Goal: Task Accomplishment & Management: Use online tool/utility

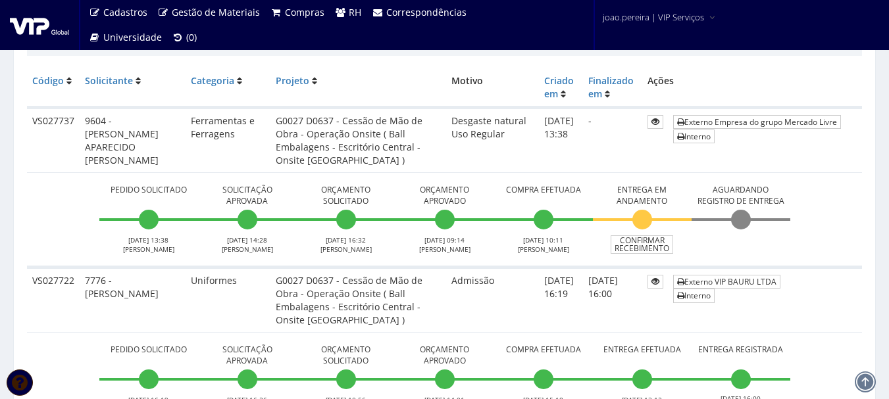
scroll to position [329, 0]
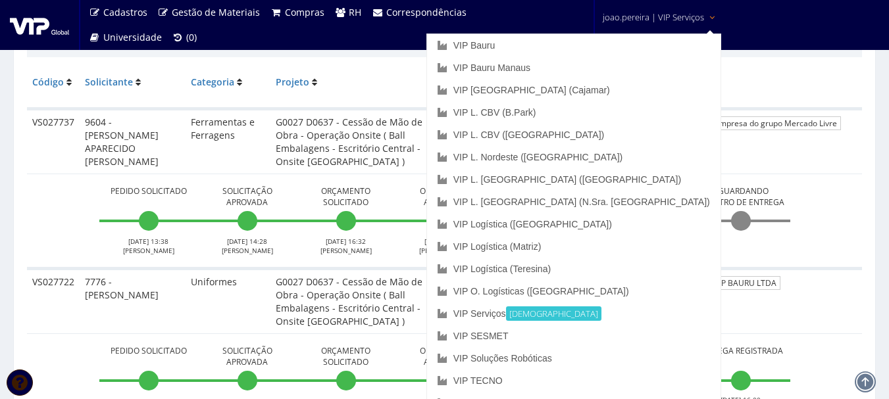
click at [663, 10] on link "joao.pereira | VIP Serviços" at bounding box center [659, 16] width 124 height 32
click at [636, 181] on link "VIP L. [GEOGRAPHIC_DATA] ([GEOGRAPHIC_DATA])" at bounding box center [573, 179] width 293 height 22
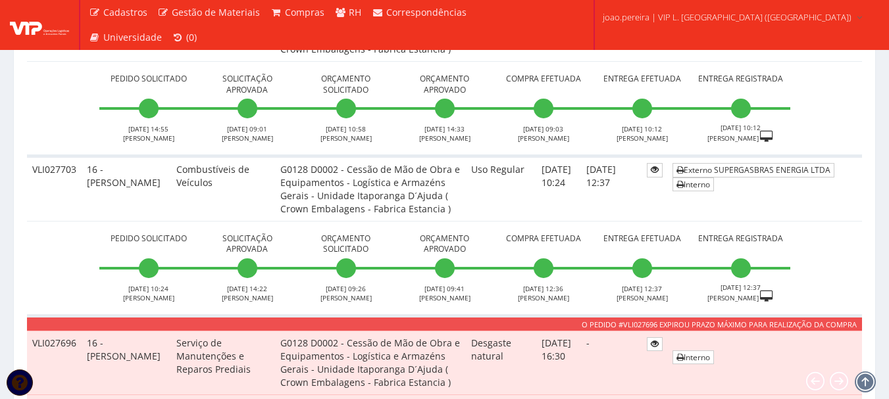
scroll to position [1053, 0]
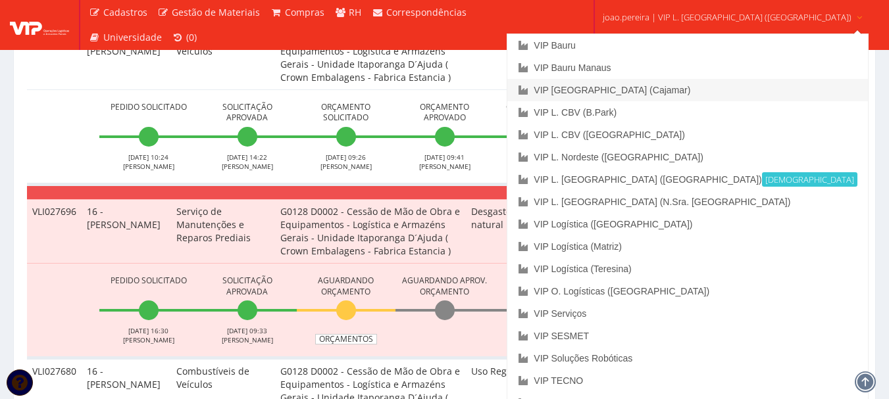
click at [675, 93] on link "VIP [GEOGRAPHIC_DATA] (Cajamar)" at bounding box center [687, 90] width 360 height 22
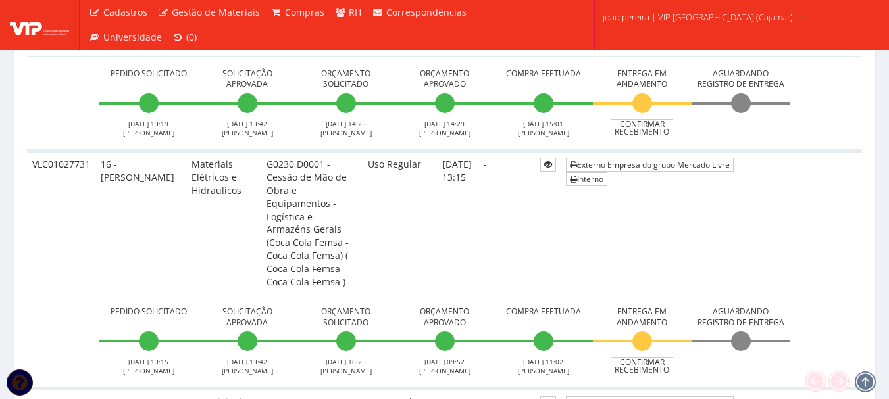
scroll to position [1513, 0]
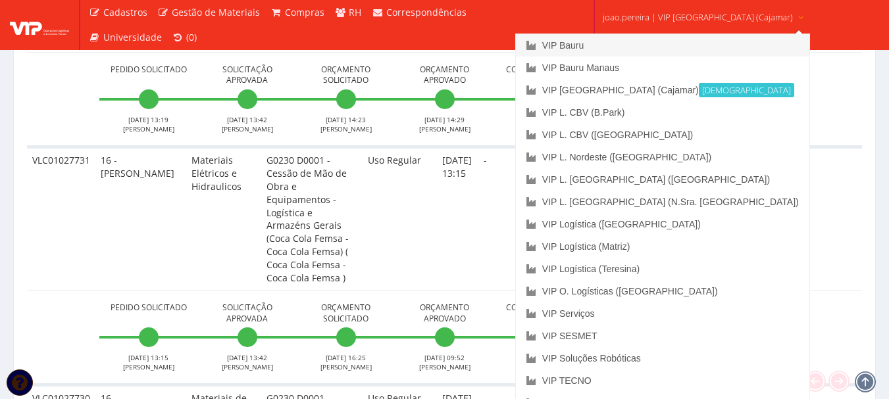
click at [642, 43] on link "VIP Bauru" at bounding box center [662, 45] width 293 height 22
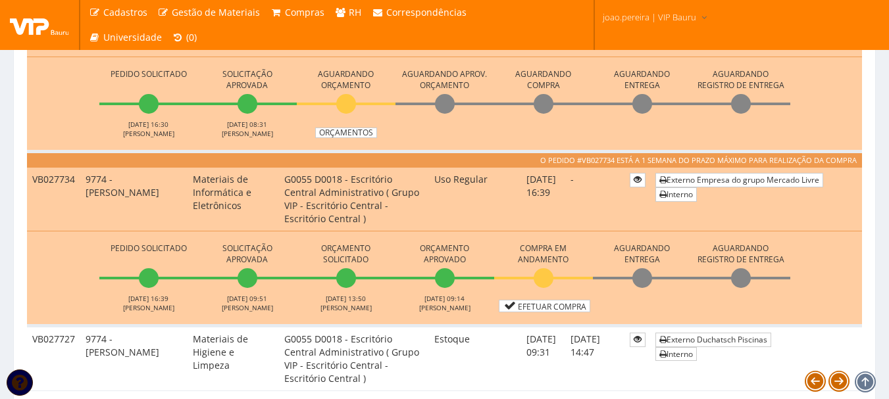
scroll to position [1184, 0]
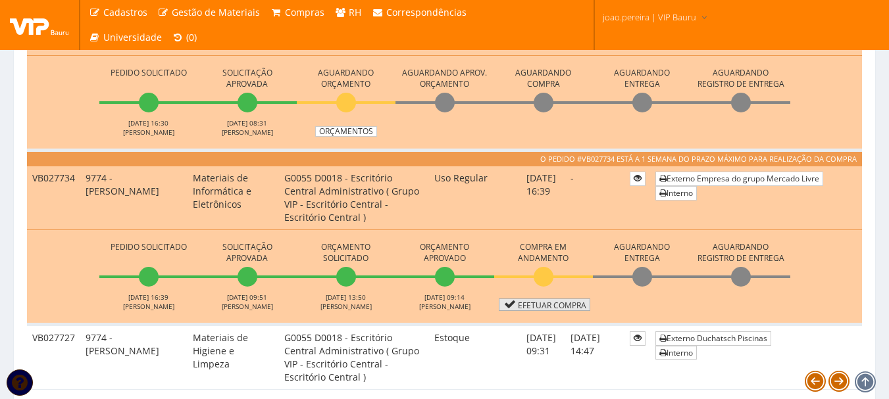
click at [562, 308] on link "Efetuar Compra" at bounding box center [544, 305] width 91 height 13
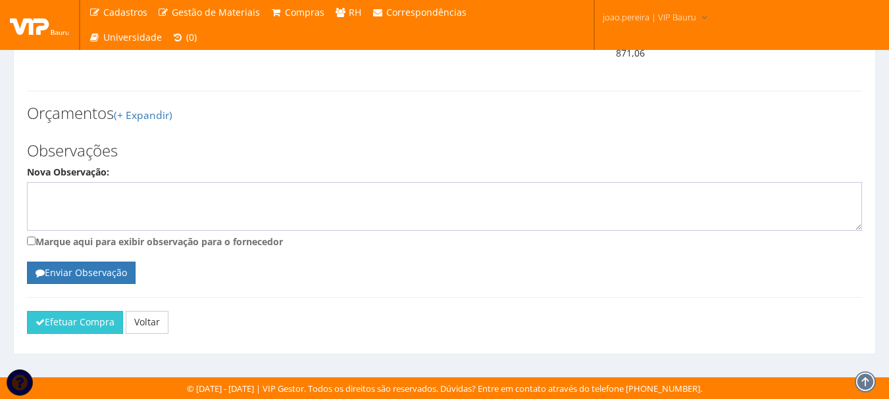
scroll to position [539, 0]
click at [369, 118] on h3 "Orçamentos (+ Expandir)" at bounding box center [444, 113] width 835 height 17
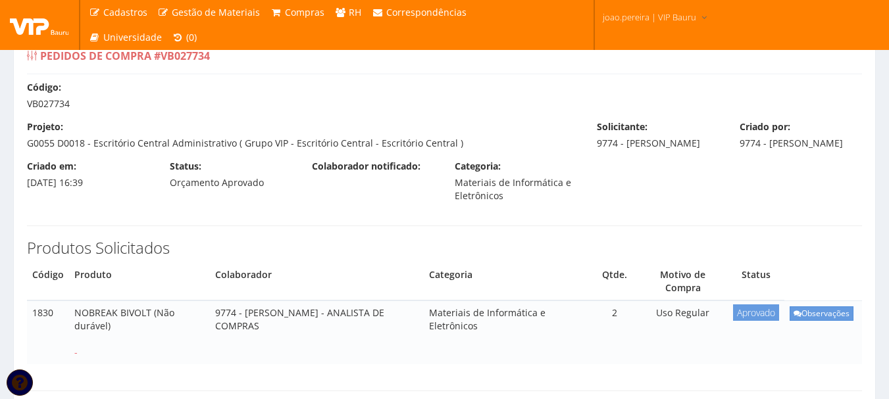
scroll to position [0, 0]
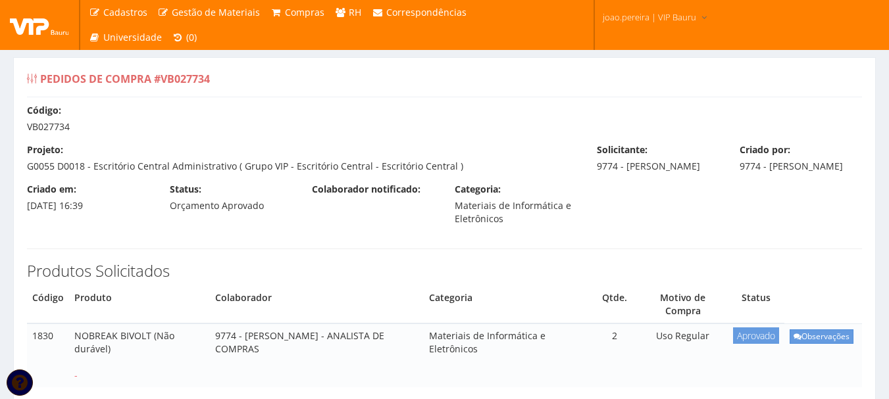
drag, startPoint x: 74, startPoint y: 125, endPoint x: 28, endPoint y: 125, distance: 46.1
click at [28, 125] on div "Código: VB027734" at bounding box center [444, 119] width 855 height 30
copy div "VB027734"
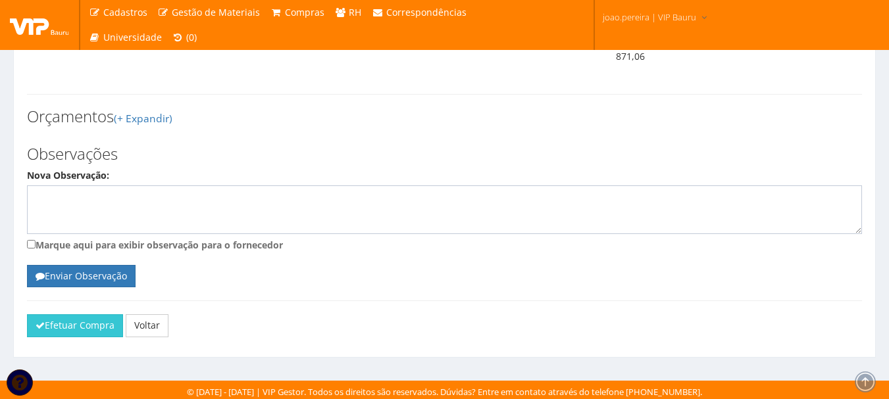
scroll to position [539, 0]
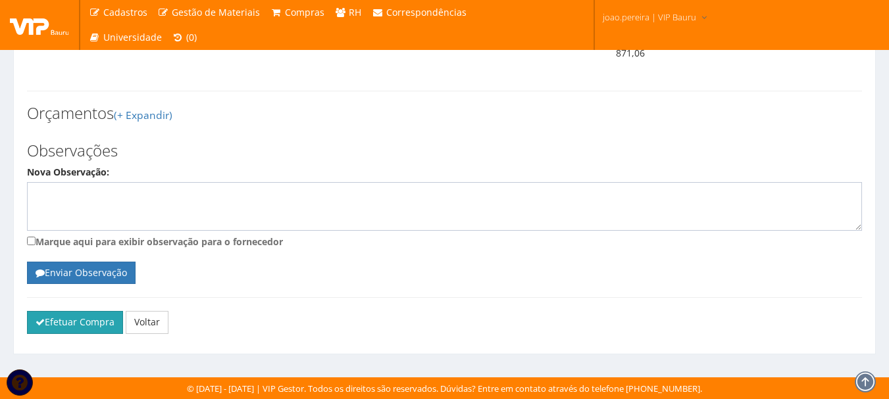
click at [84, 326] on button "Efetuar Compra" at bounding box center [75, 322] width 96 height 22
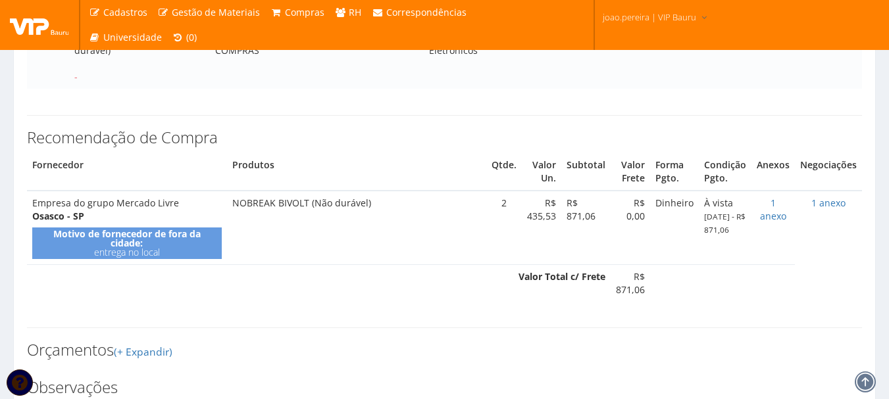
scroll to position [276, 0]
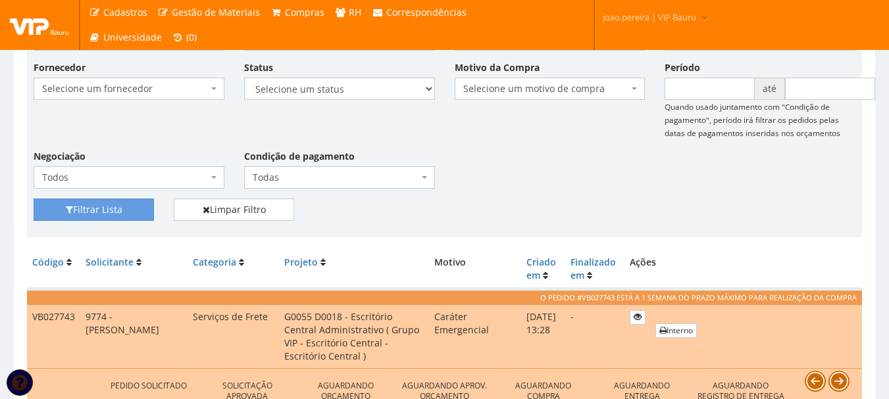
scroll to position [197, 0]
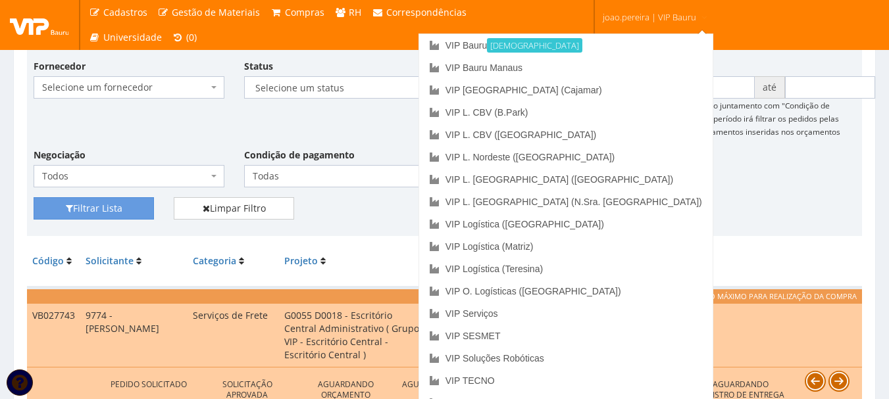
click at [691, 12] on link "joao.pereira | VIP Bauru" at bounding box center [655, 16] width 116 height 32
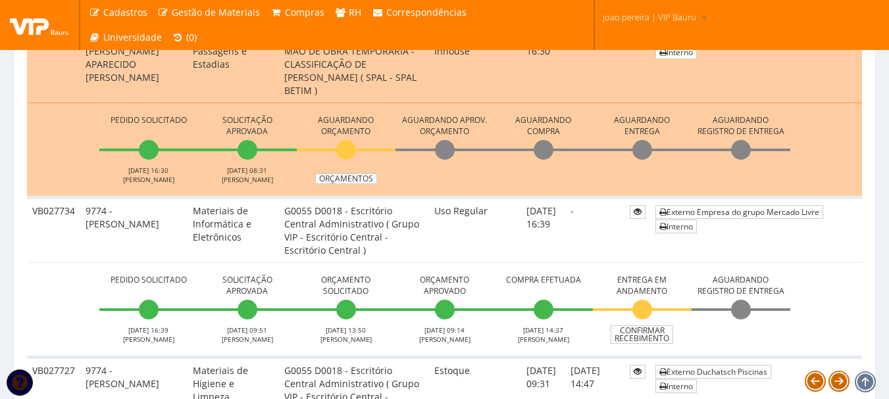
scroll to position [1250, 0]
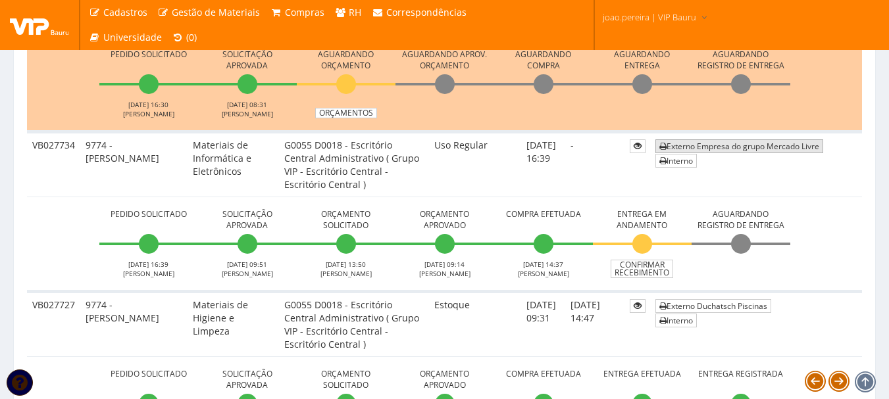
click at [717, 145] on link "Externo Empresa do grupo Mercado Livre" at bounding box center [739, 147] width 168 height 14
